Goal: Obtain resource: Download file/media

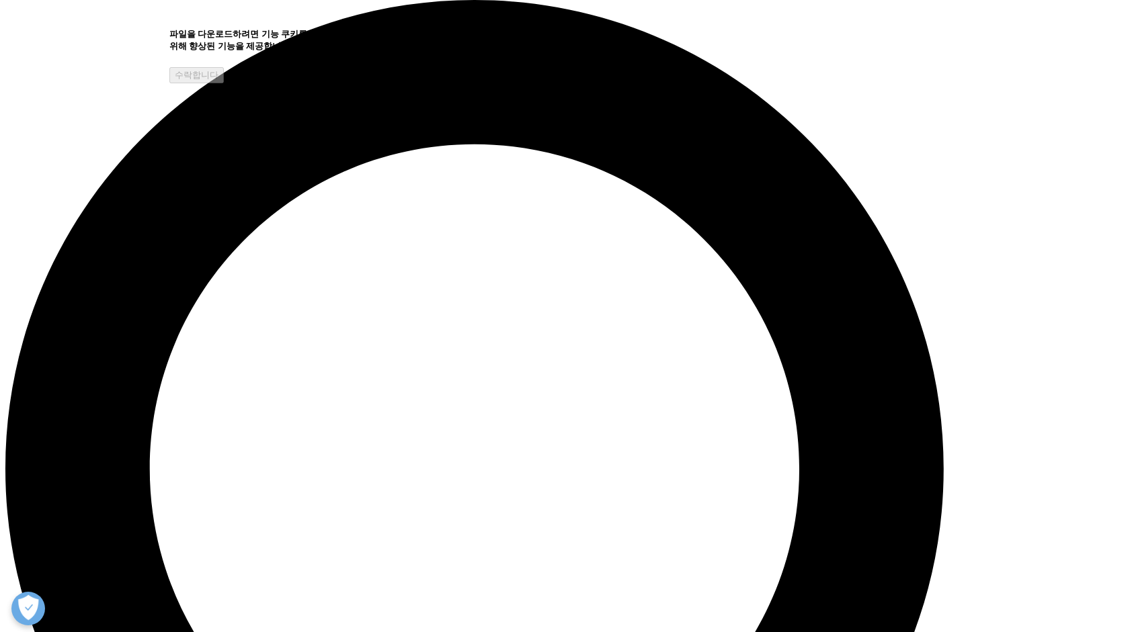
scroll to position [996, 793]
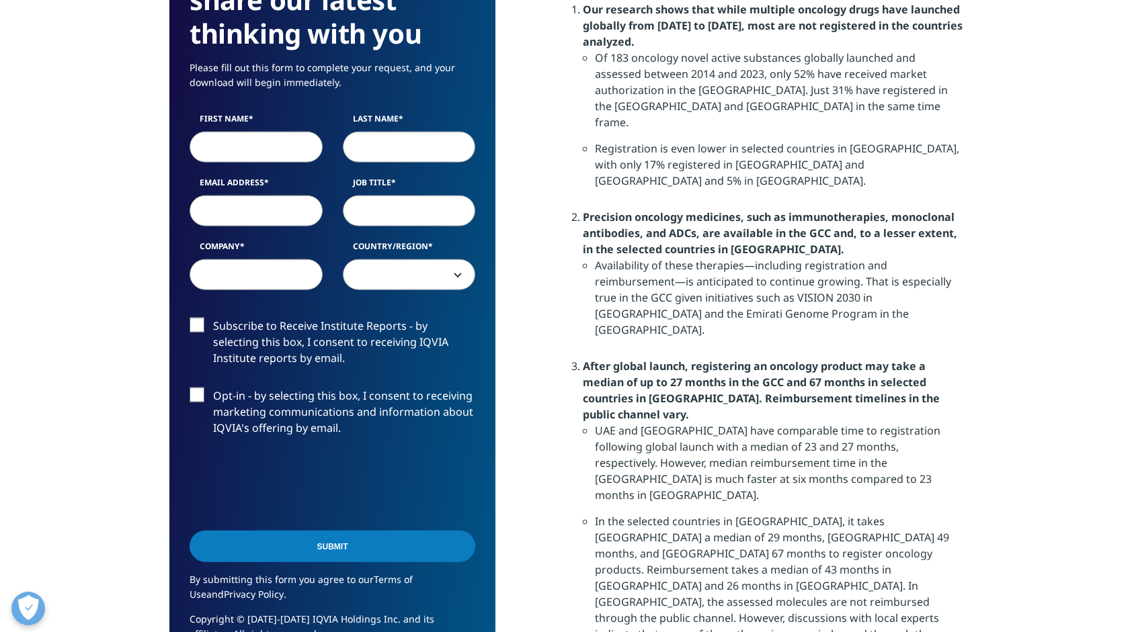
scroll to position [1143, 0]
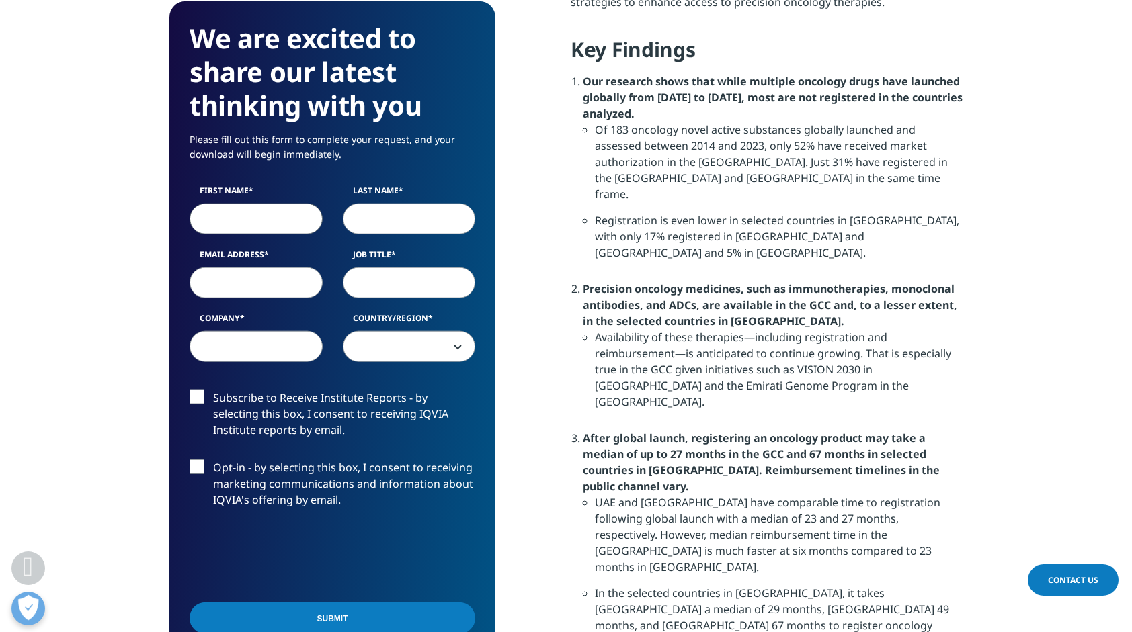
click at [259, 216] on input "First Name" at bounding box center [256, 219] width 133 height 31
type input "hyungsik"
click at [369, 230] on input "Last Name" at bounding box center [409, 219] width 133 height 31
type input "Im"
click at [238, 285] on input "Email Address" at bounding box center [256, 282] width 133 height 31
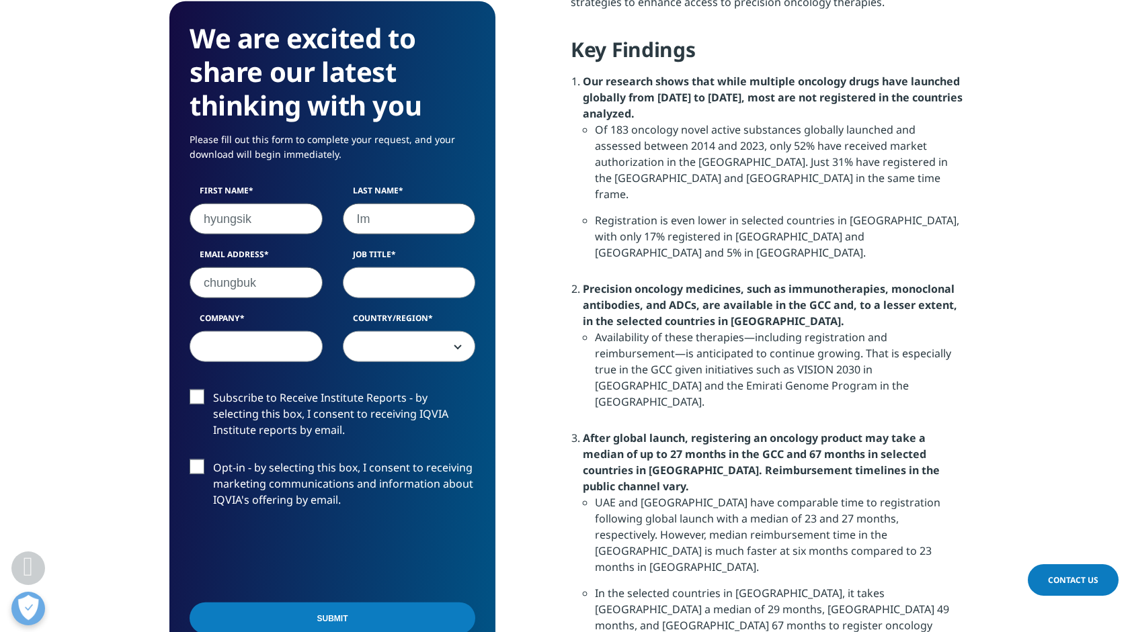
click at [202, 286] on input "chungbuk" at bounding box center [256, 282] width 133 height 31
click at [301, 284] on input "ihs311@chungbuk" at bounding box center [256, 282] width 133 height 31
type input "[EMAIL_ADDRESS][DOMAIN_NAME]"
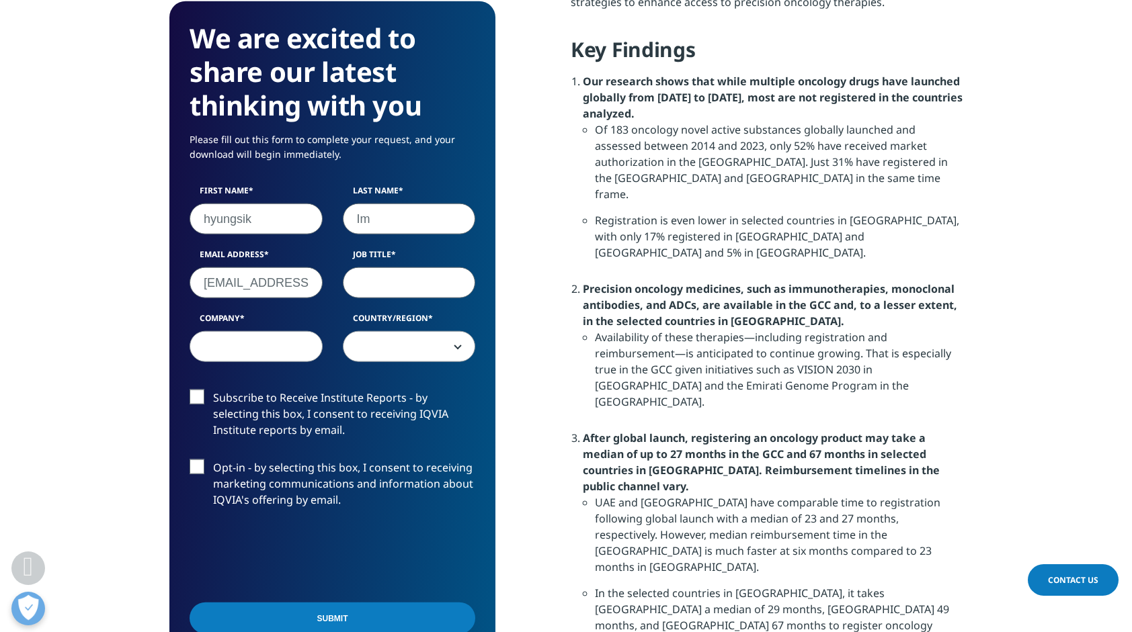
click at [368, 289] on input "Job Title" at bounding box center [409, 282] width 133 height 31
type input "processor"
click at [276, 353] on input "Company" at bounding box center [256, 346] width 133 height 31
type input "chunkbuk national univerity"
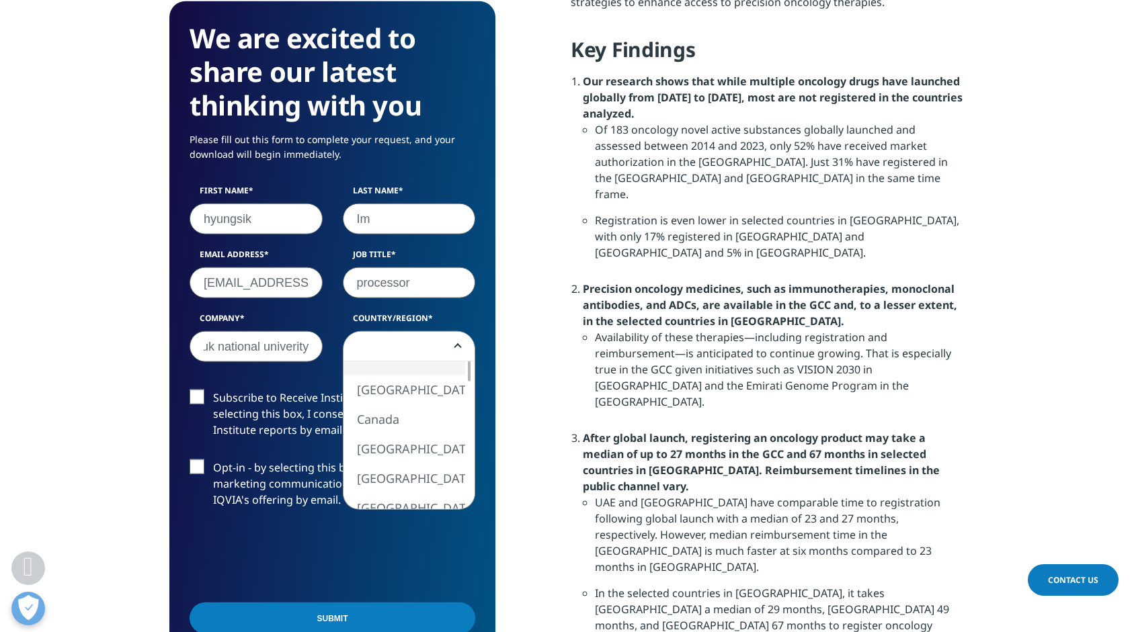
scroll to position [0, 0]
click at [460, 347] on span at bounding box center [409, 346] width 133 height 31
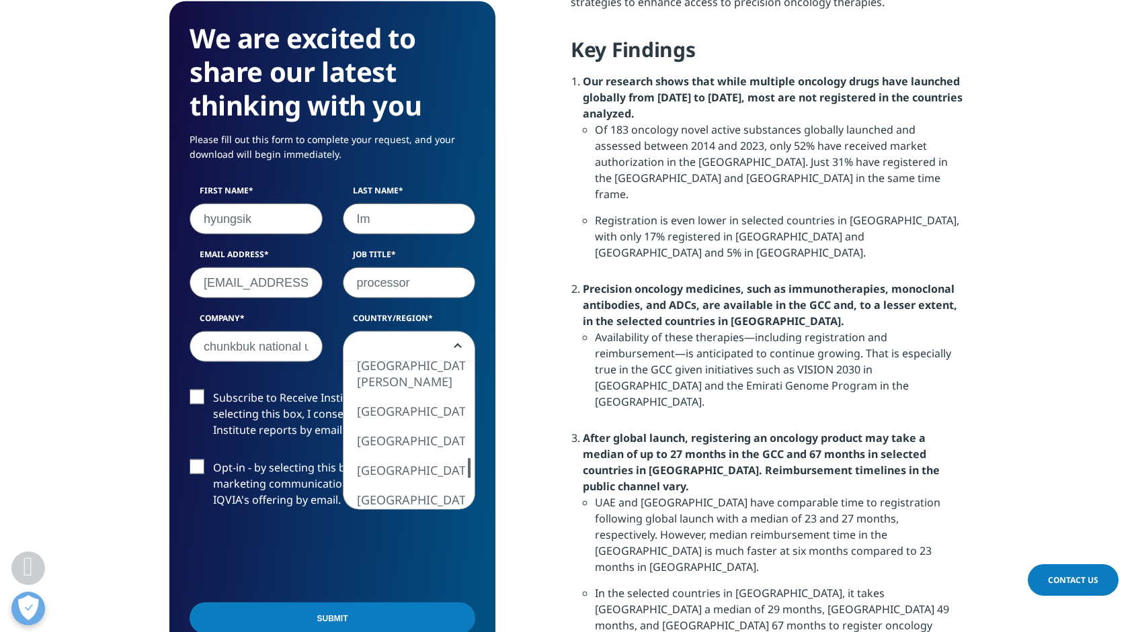
click at [455, 469] on div "[GEOGRAPHIC_DATA] [GEOGRAPHIC_DATA] [GEOGRAPHIC_DATA] [GEOGRAPHIC_DATA] [GEOGRA…" at bounding box center [409, 436] width 132 height 148
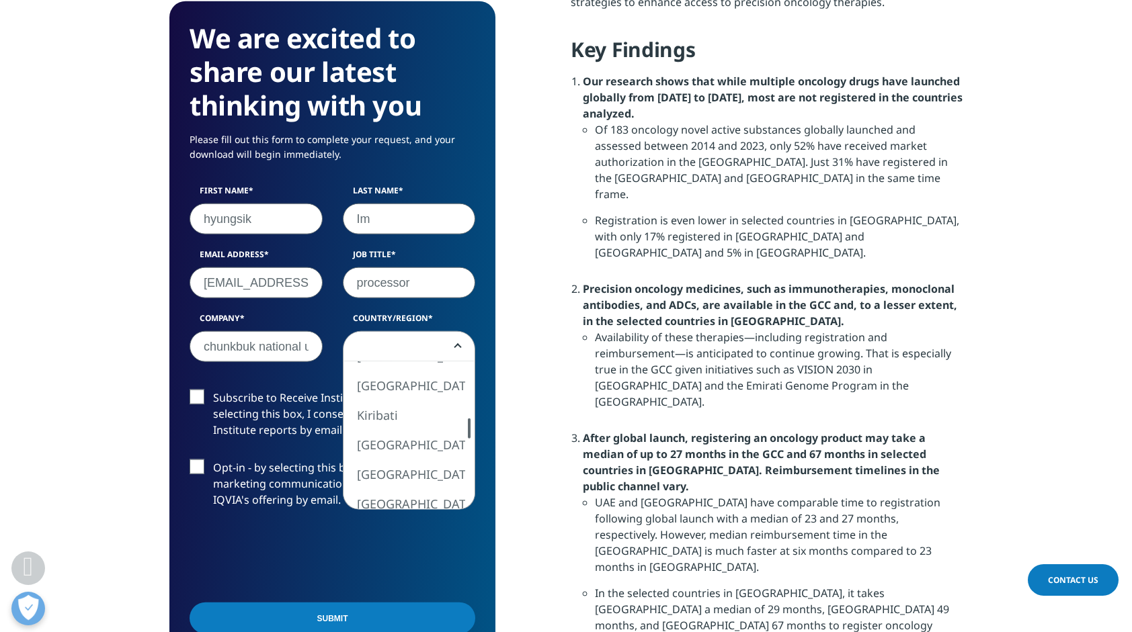
click at [471, 432] on div at bounding box center [469, 429] width 11 height 20
click at [452, 482] on div "[GEOGRAPHIC_DATA] [GEOGRAPHIC_DATA] [GEOGRAPHIC_DATA] [GEOGRAPHIC_DATA] [GEOGRA…" at bounding box center [409, 436] width 132 height 148
select select "[GEOGRAPHIC_DATA]"
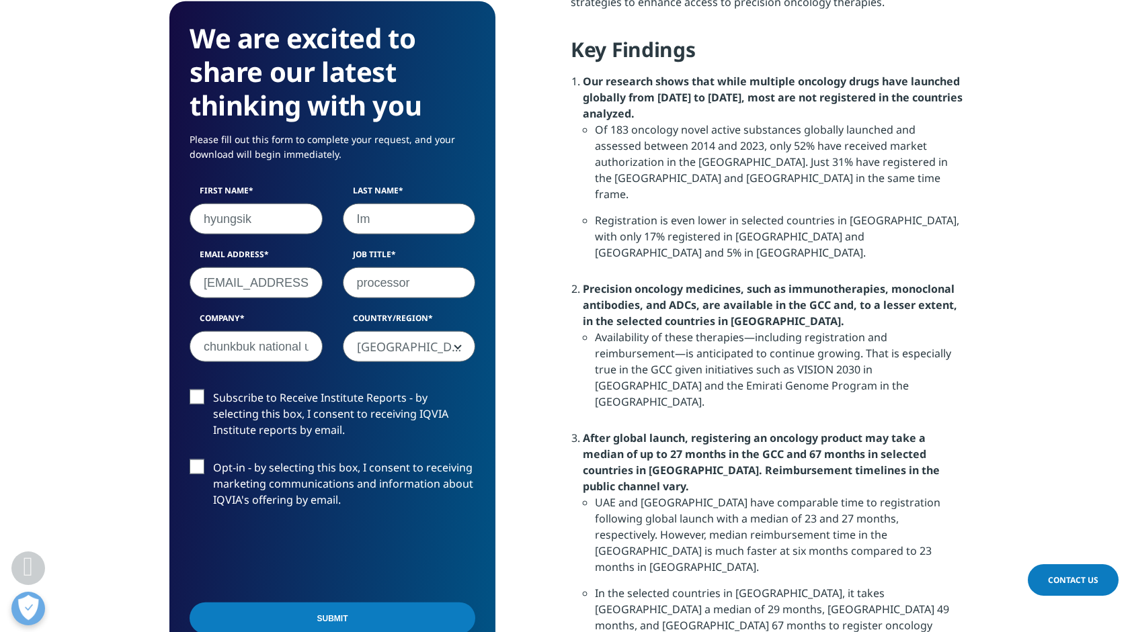
click at [195, 394] on label "Subscribe to Receive Institute Reports - by selecting this box, I consent to re…" at bounding box center [333, 418] width 286 height 56
click at [213, 390] on input "Subscribe to Receive Institute Reports - by selecting this box, I consent to re…" at bounding box center [213, 390] width 0 height 0
click at [197, 468] on label "Opt-in - by selecting this box, I consent to receiving marketing communications…" at bounding box center [333, 488] width 286 height 56
click at [213, 460] on input "Opt-in - by selecting this box, I consent to receiving marketing communications…" at bounding box center [213, 460] width 0 height 0
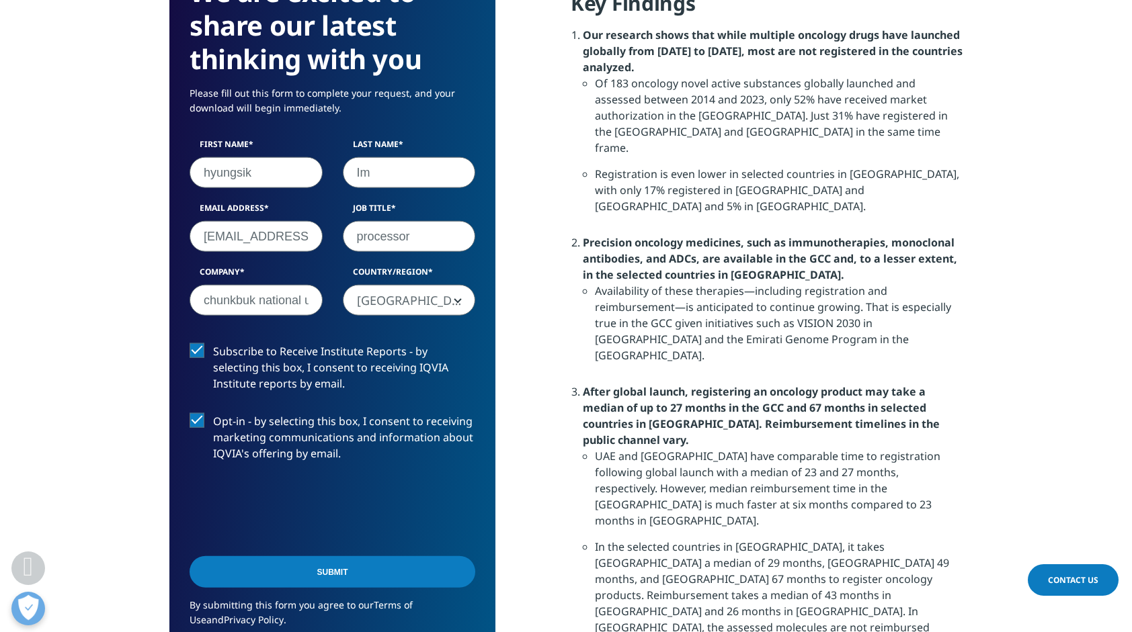
scroll to position [1210, 0]
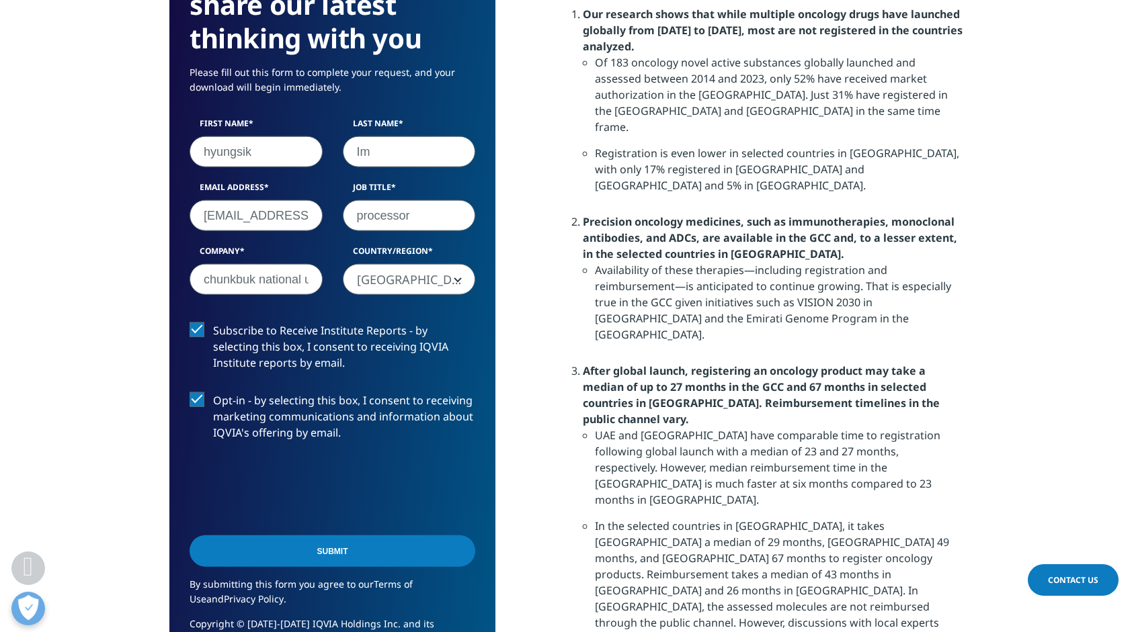
click at [329, 556] on input "Submit" at bounding box center [333, 552] width 286 height 32
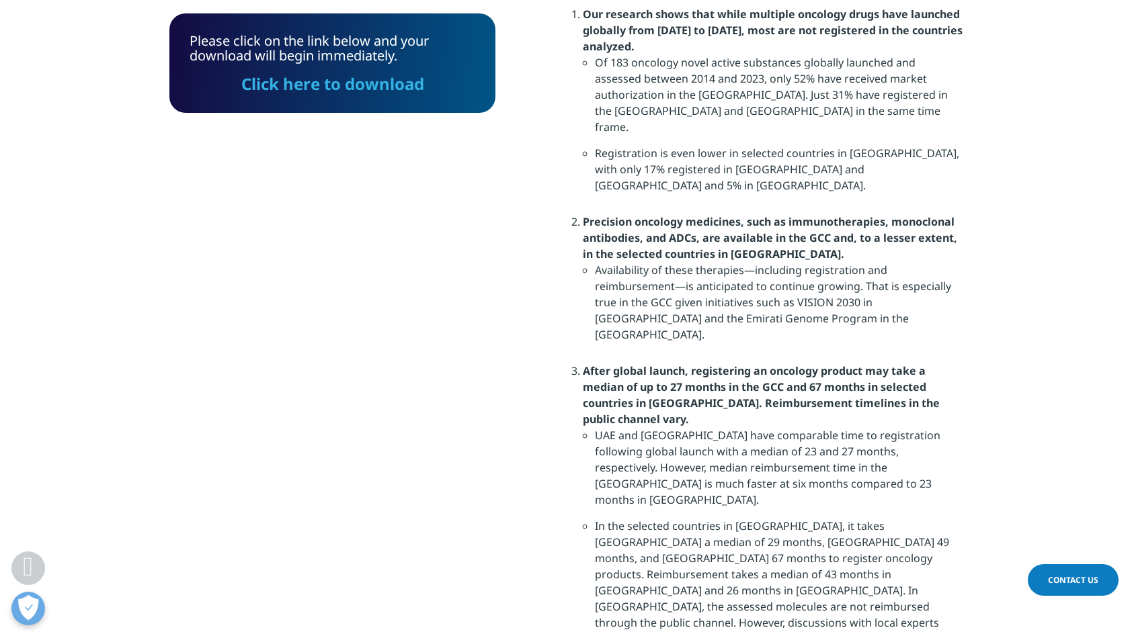
scroll to position [1030, 0]
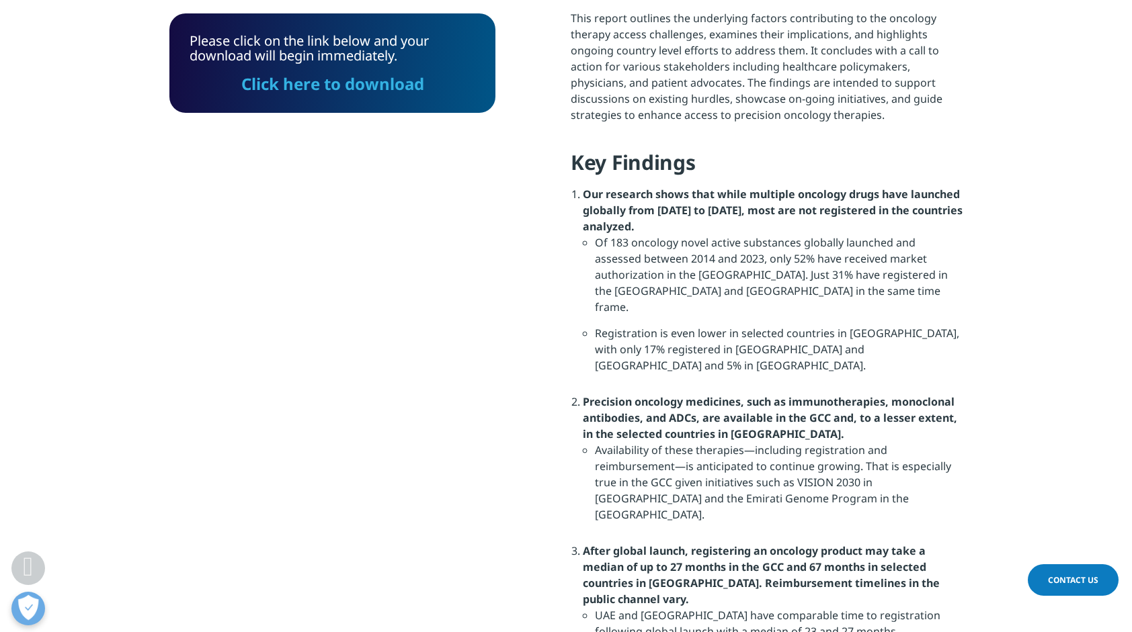
click at [355, 85] on link "Click here to download" at bounding box center [332, 84] width 183 height 22
